Goal: Task Accomplishment & Management: Manage account settings

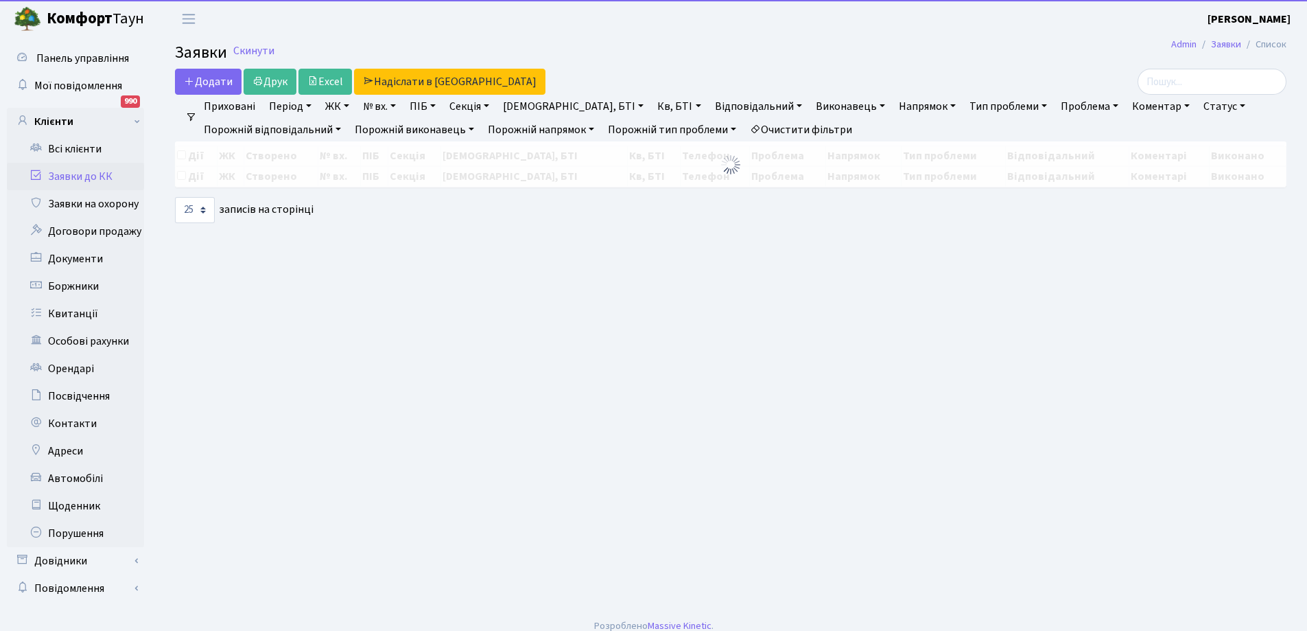
select select "25"
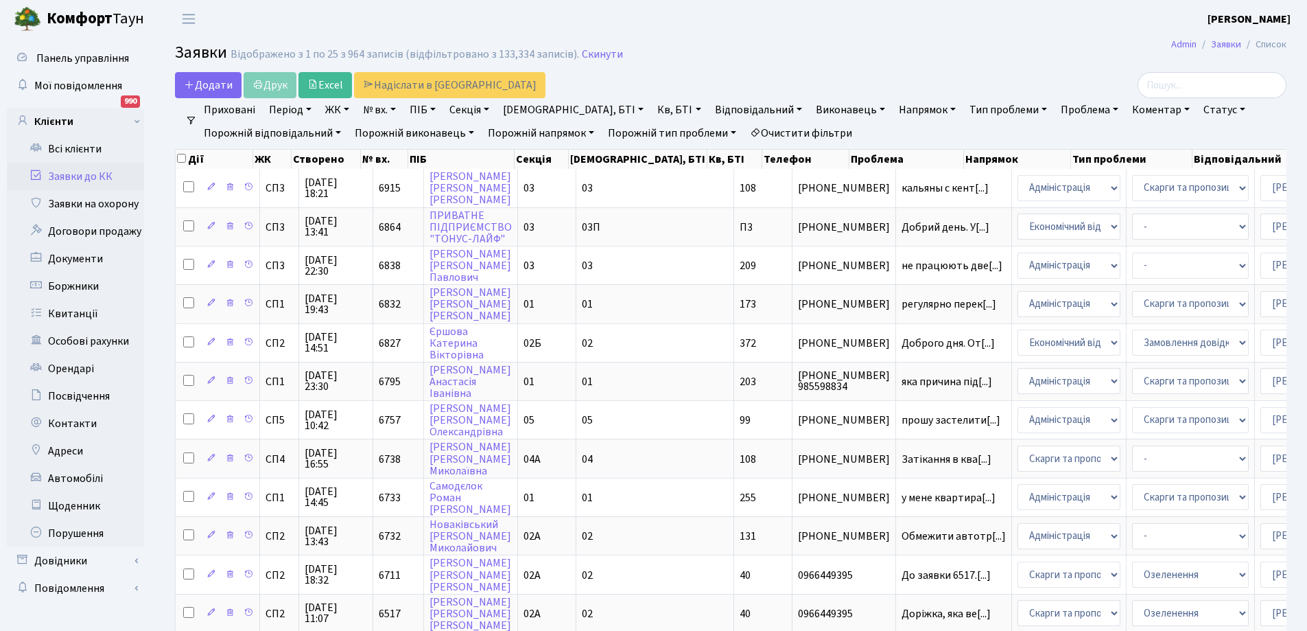
click at [838, 50] on h2 "Заявки Відображено з 1 по 25 з 964 записів (відфільтровано з 133,334 записів). …" at bounding box center [730, 54] width 1111 height 23
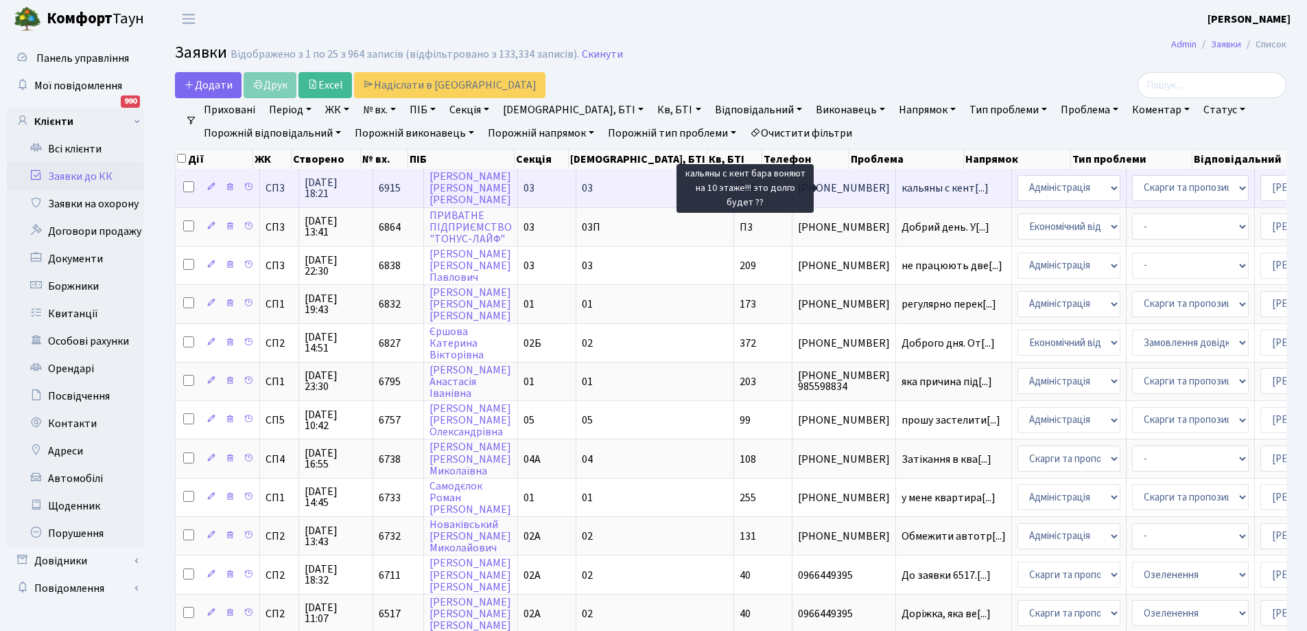
click at [902, 191] on span "кальяны с кент[...]" at bounding box center [945, 187] width 87 height 15
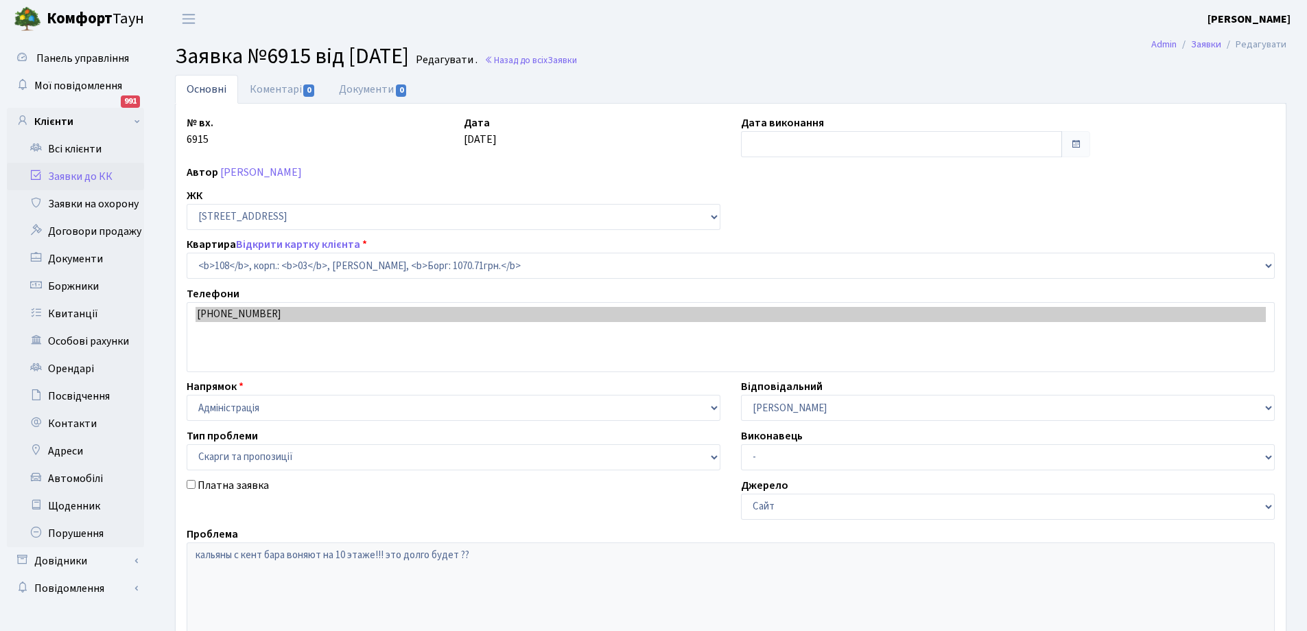
select select "20830"
select select "55"
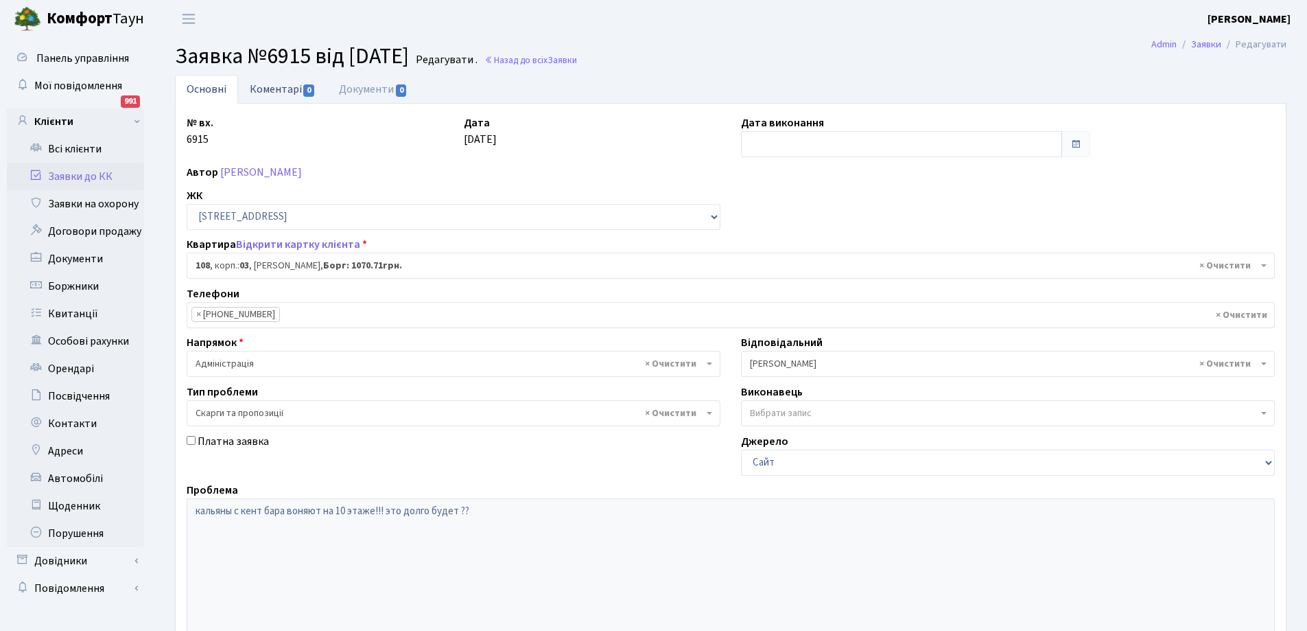
click at [268, 86] on link "Коментарі 0" at bounding box center [282, 89] width 89 height 28
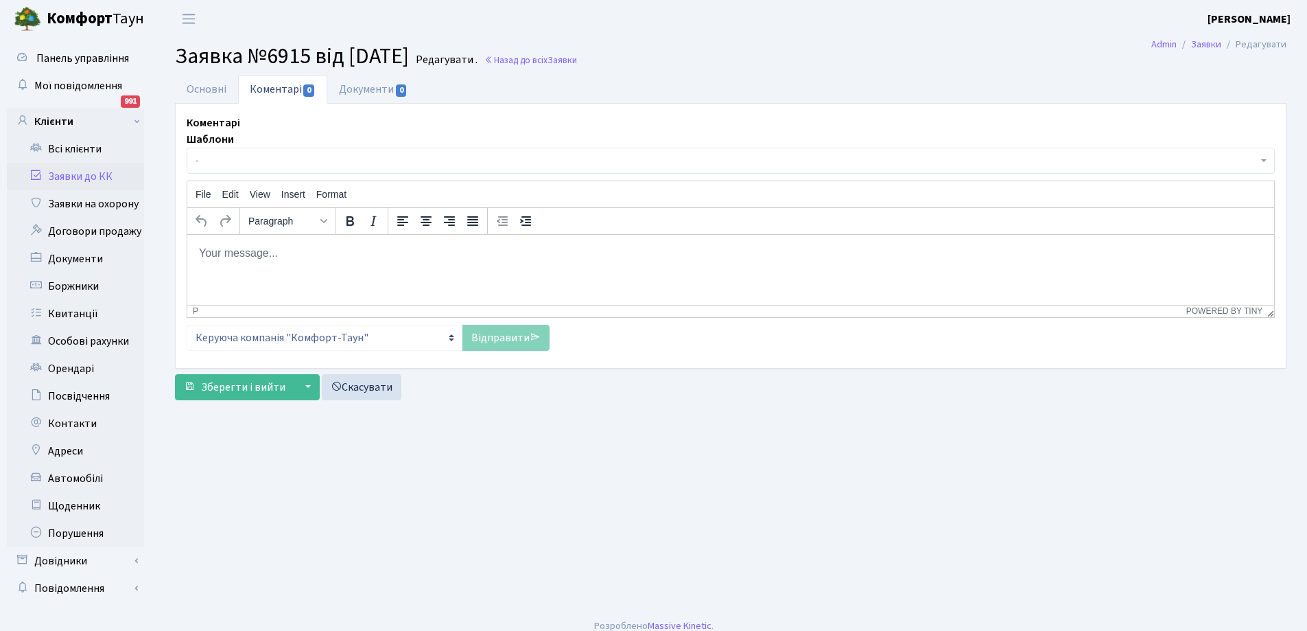
click at [273, 255] on p "Rich Text Area. Press ALT-0 for help." at bounding box center [730, 252] width 1065 height 15
click at [502, 340] on link "Відправити" at bounding box center [505, 338] width 87 height 26
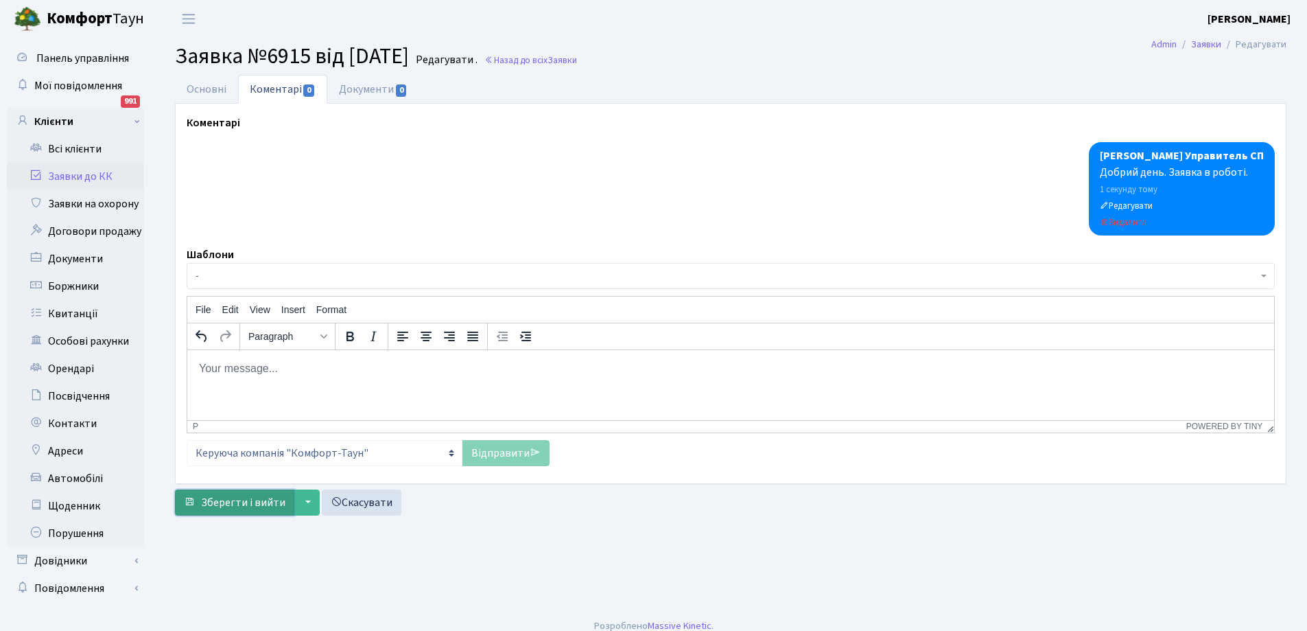
click at [248, 495] on span "Зберегти і вийти" at bounding box center [243, 502] width 84 height 15
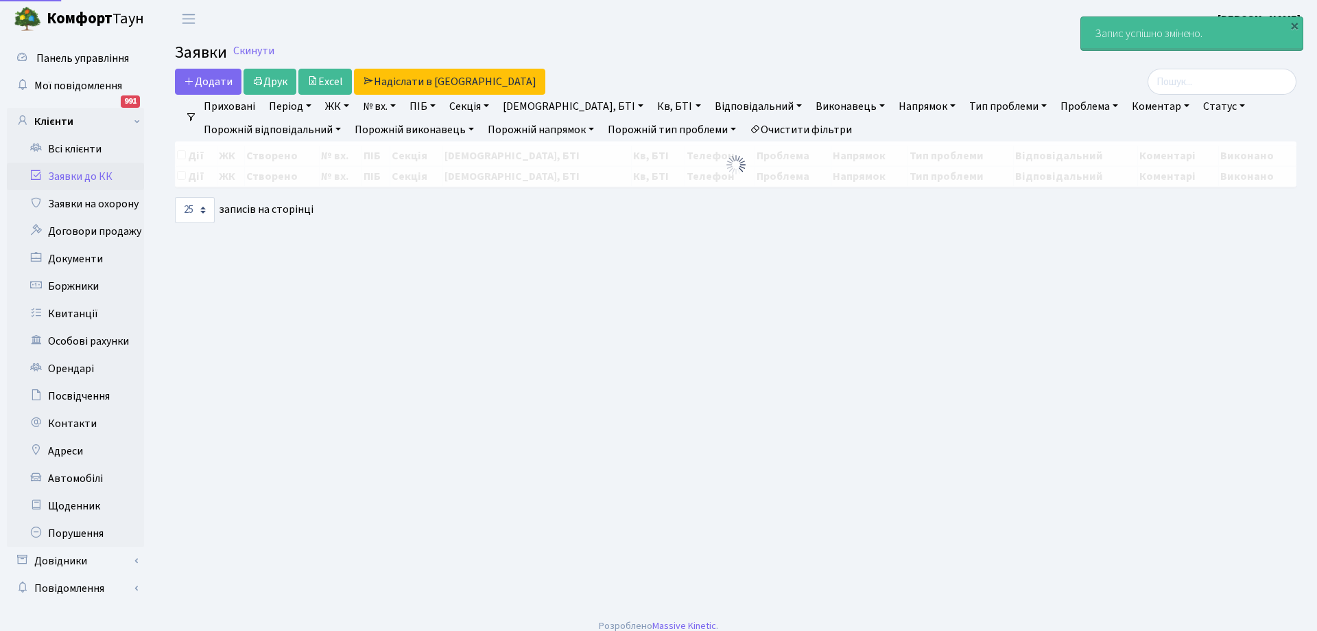
select select "25"
